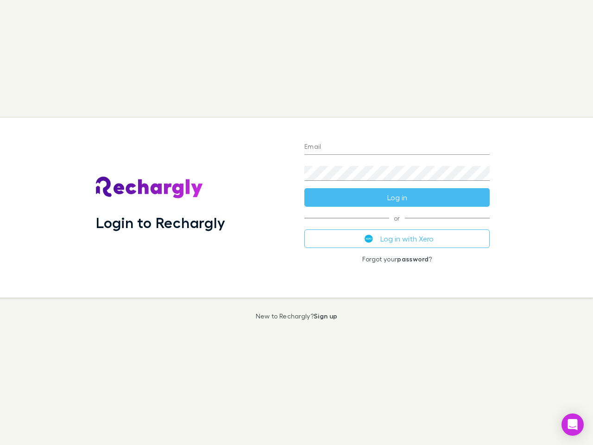
click at [296, 222] on div "Login to Rechargly" at bounding box center [192, 208] width 208 height 180
click at [397, 147] on input "Email" at bounding box center [396, 147] width 185 height 15
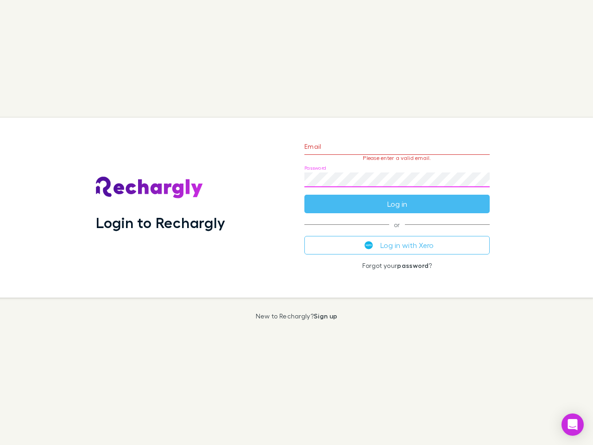
click at [397, 197] on form "Email Please enter a valid email. Password Log in" at bounding box center [396, 172] width 185 height 81
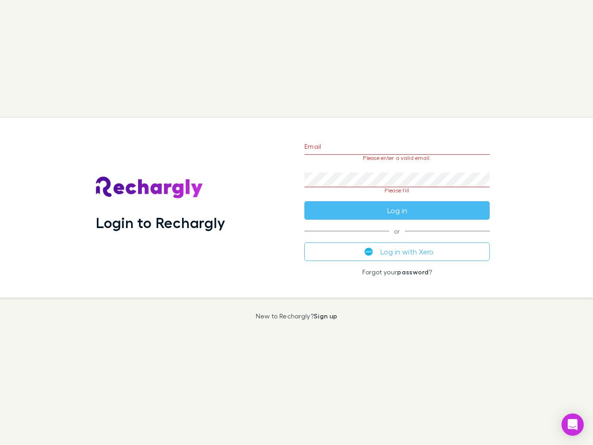
click at [397, 238] on div "Email Please enter a valid email. Password Please fill Log in or Log in with Xe…" at bounding box center [397, 208] width 200 height 180
click at [572, 424] on icon "Open Intercom Messenger" at bounding box center [573, 424] width 10 height 11
